Goal: Find contact information: Find contact information

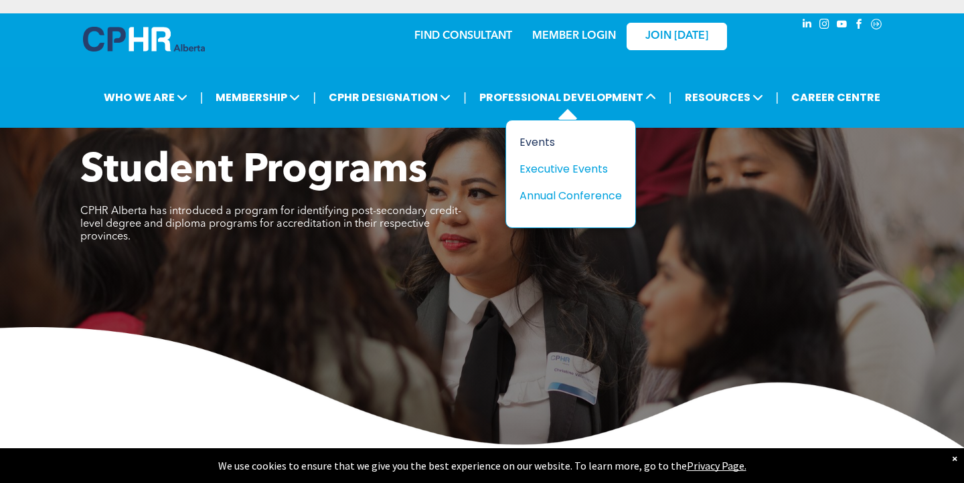
click at [553, 140] on div "Events" at bounding box center [565, 142] width 92 height 17
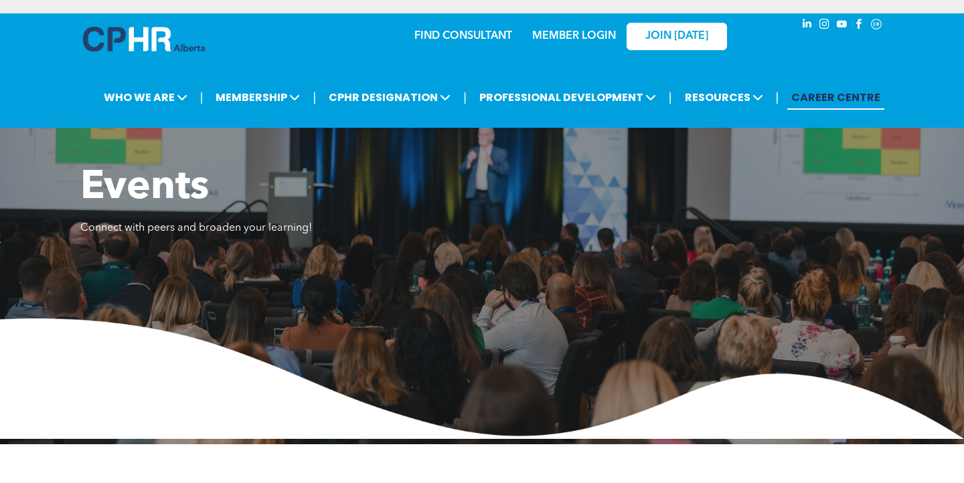
click at [832, 102] on link "CAREER CENTRE" at bounding box center [835, 97] width 97 height 25
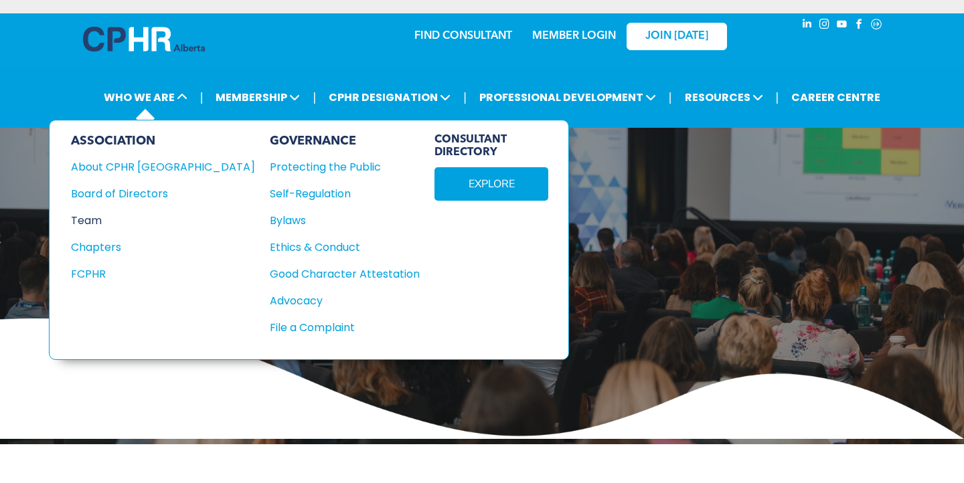
click at [106, 226] on div "Team" at bounding box center [154, 220] width 166 height 17
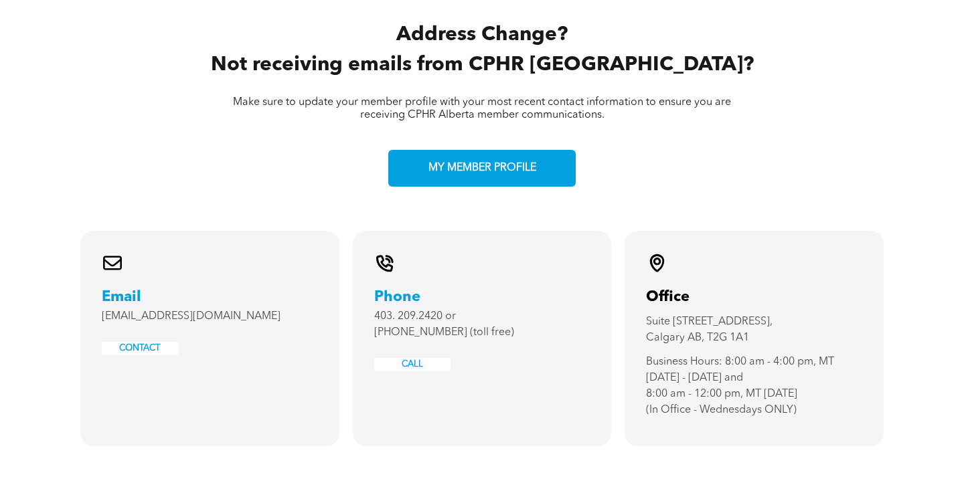
scroll to position [2798, 0]
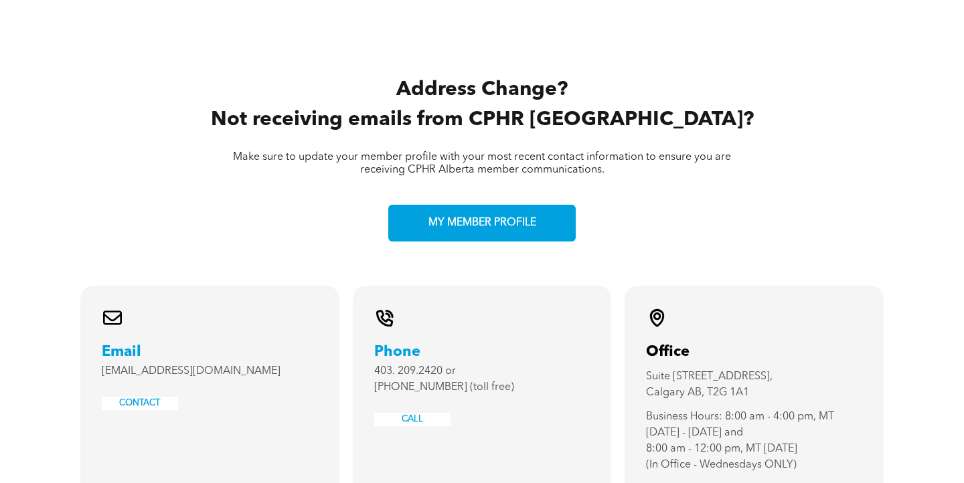
click at [151, 366] on span "info@cphrab.ca" at bounding box center [191, 371] width 179 height 11
copy div "info@cphrab.ca"
